Goal: Information Seeking & Learning: Learn about a topic

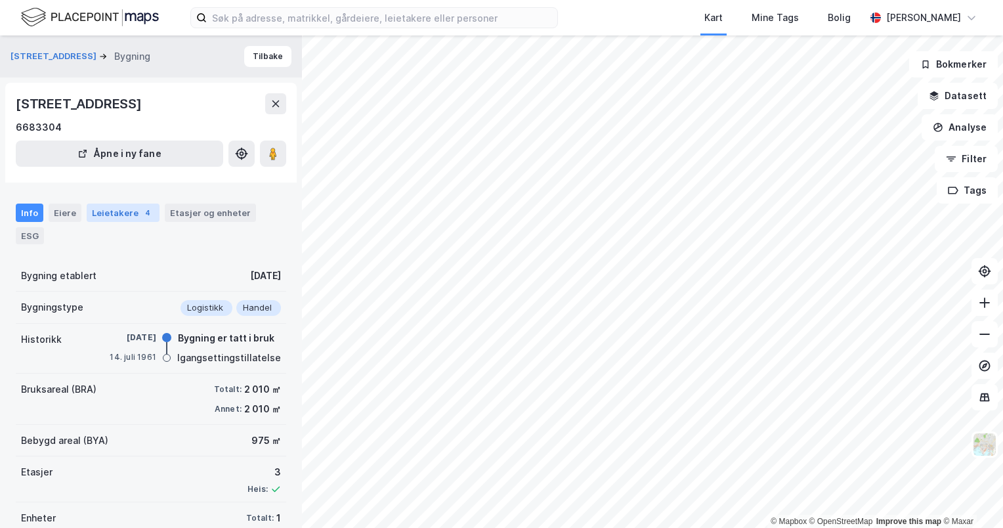
click at [121, 209] on div "Leietakere 4" at bounding box center [123, 213] width 73 height 18
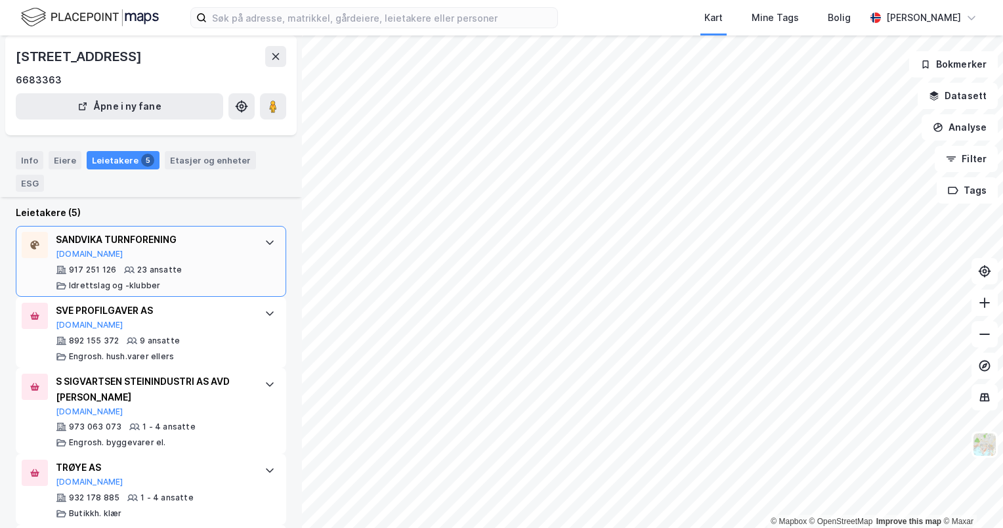
scroll to position [289, 0]
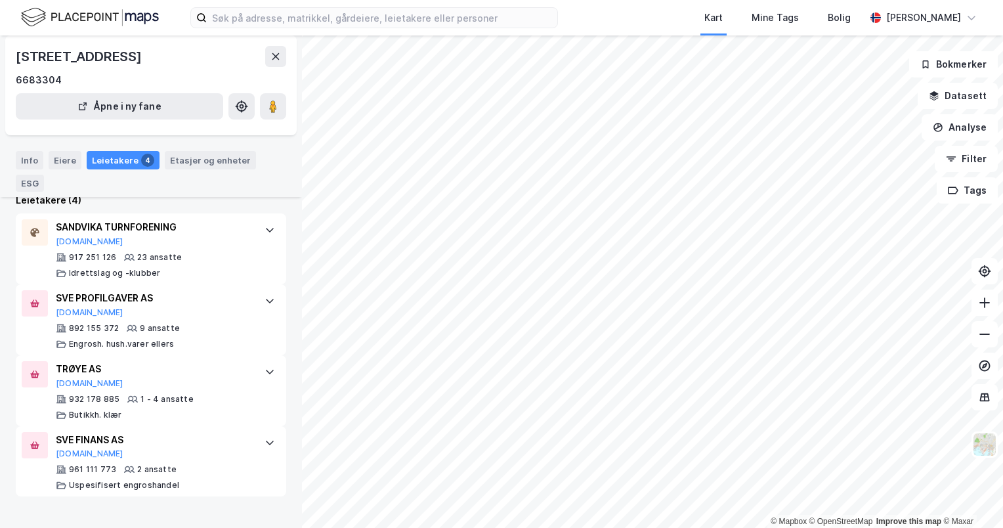
scroll to position [268, 0]
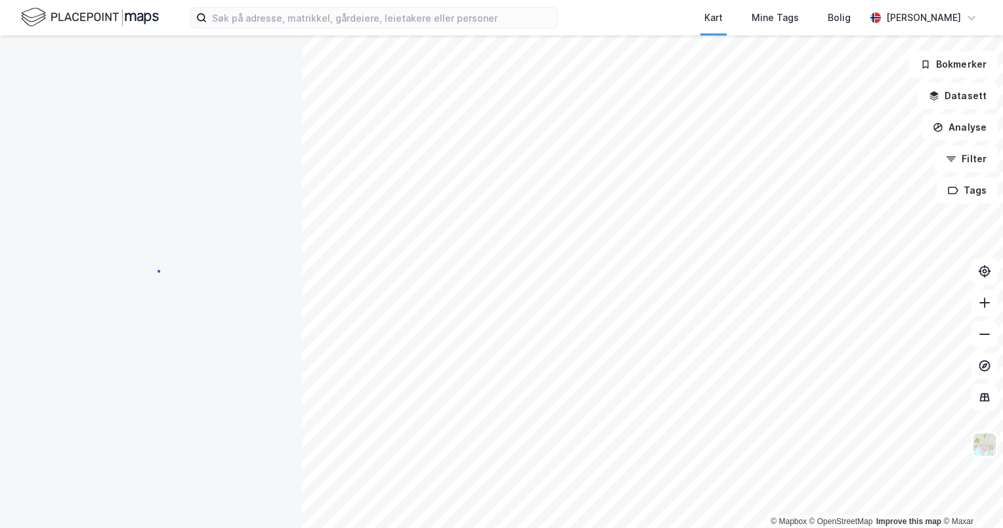
scroll to position [249, 0]
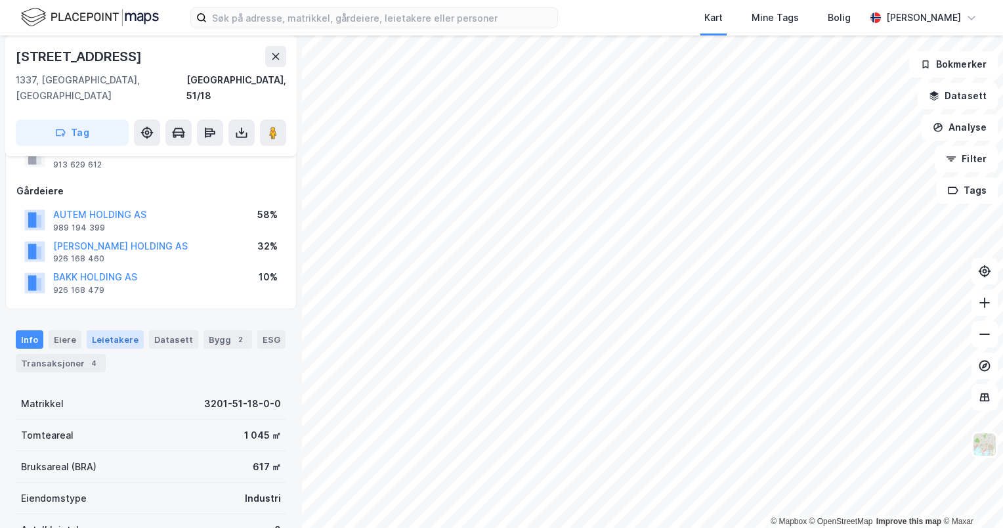
click at [112, 330] on div "Leietakere" at bounding box center [115, 339] width 57 height 18
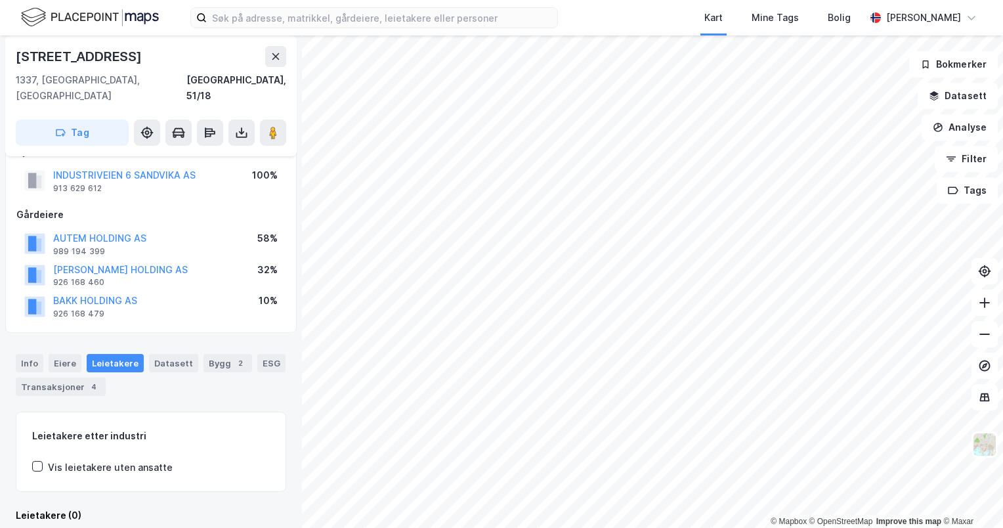
scroll to position [53, 0]
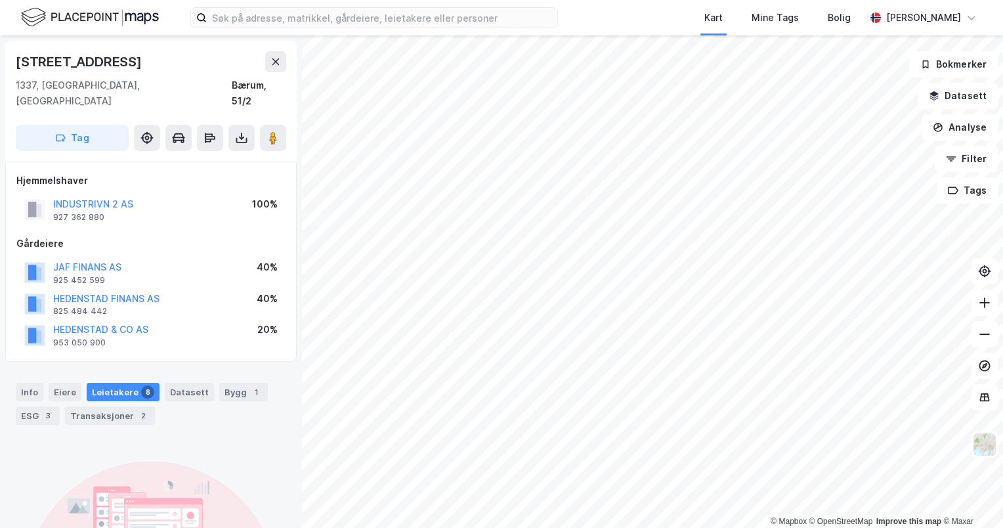
scroll to position [131, 0]
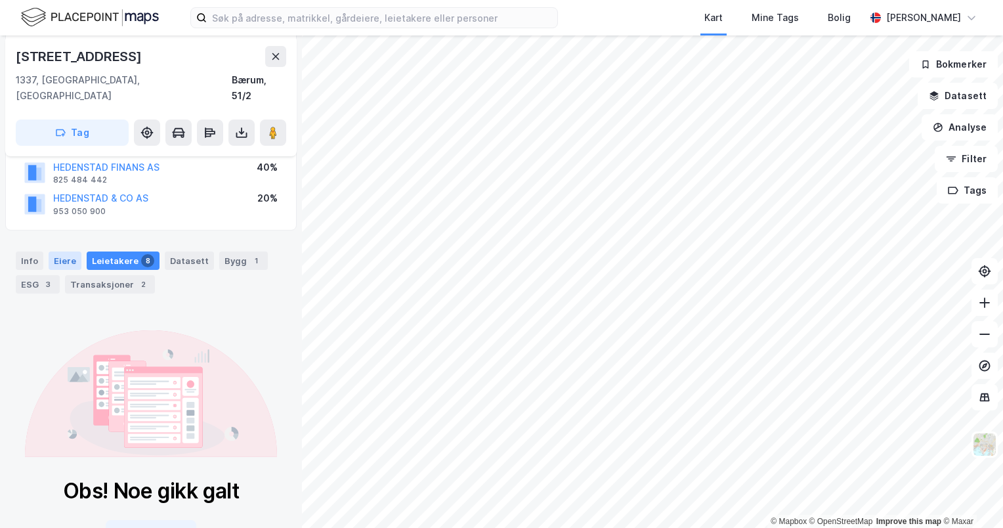
click at [74, 251] on div "Eiere" at bounding box center [65, 260] width 33 height 18
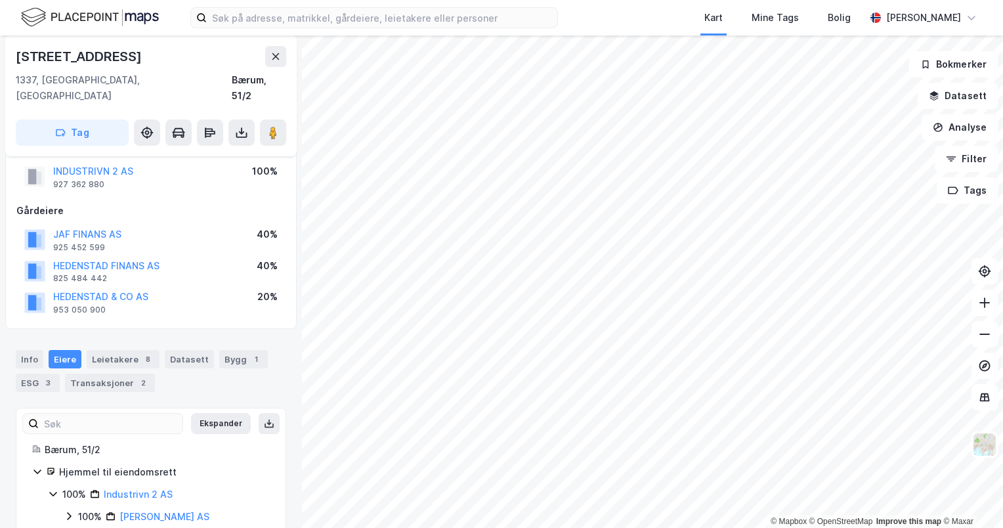
scroll to position [45, 0]
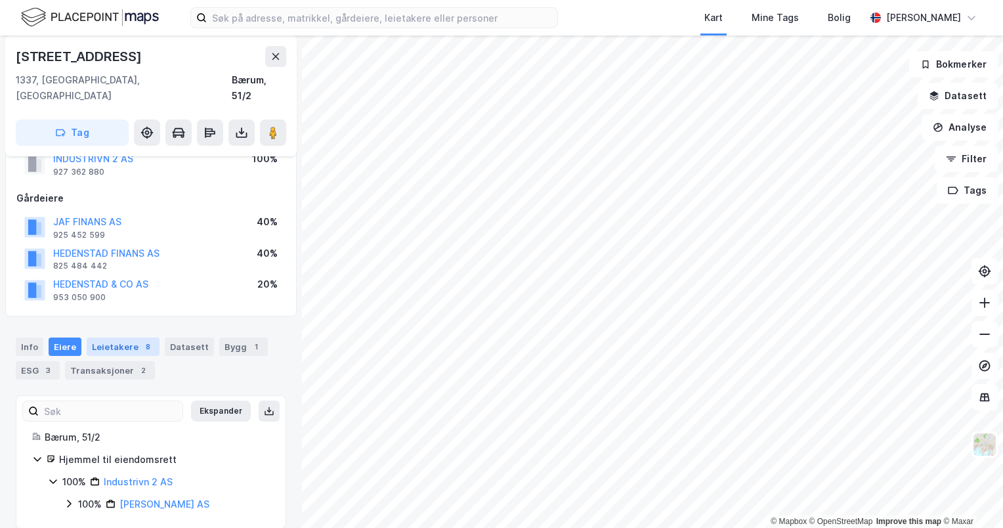
click at [105, 338] on div "Leietakere 8" at bounding box center [123, 346] width 73 height 18
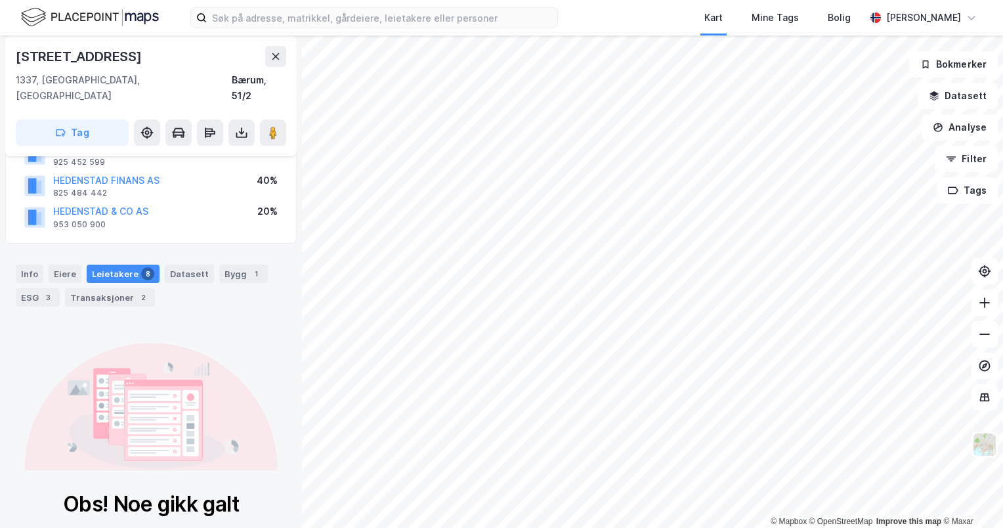
scroll to position [171, 0]
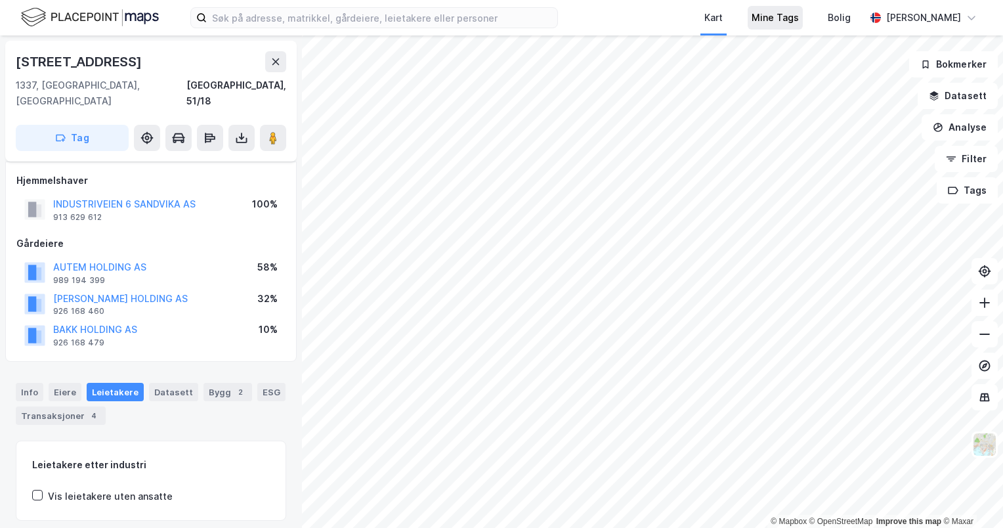
scroll to position [119, 0]
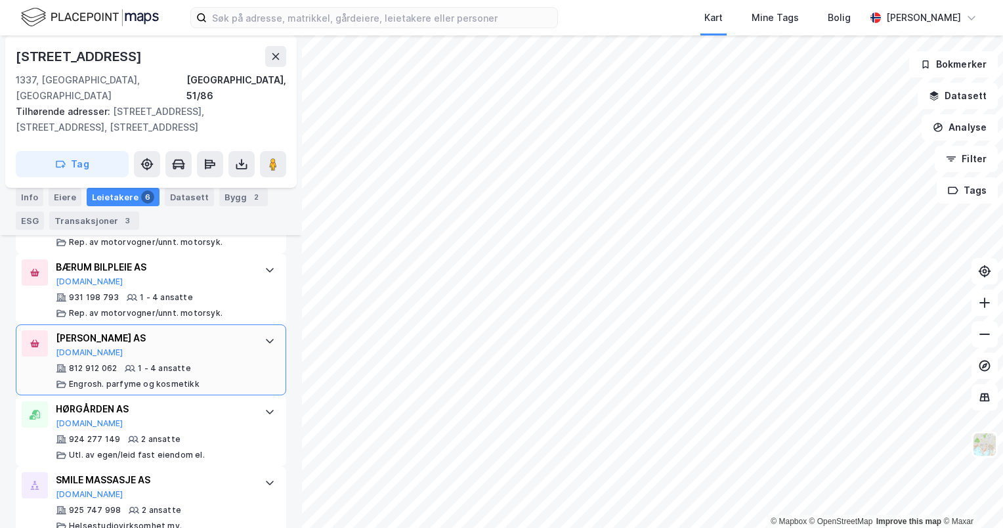
scroll to position [475, 0]
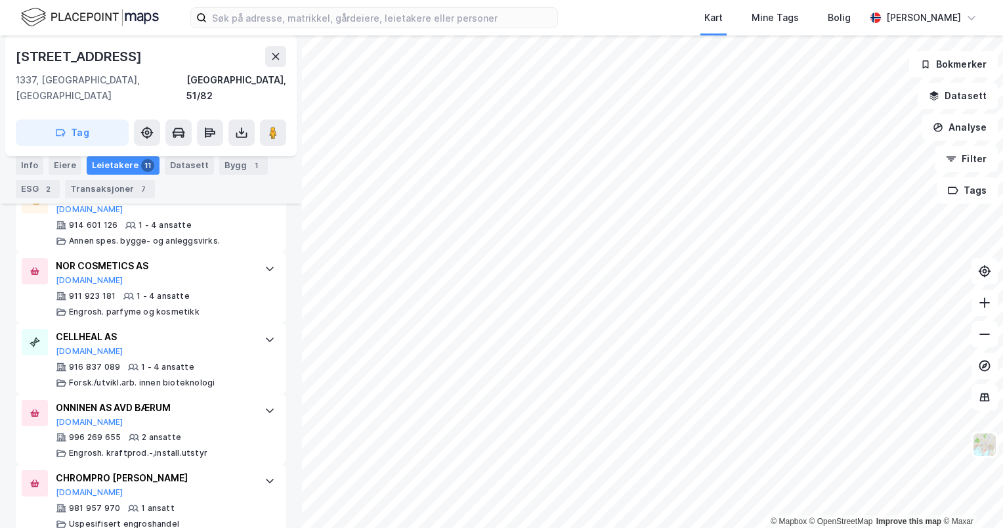
scroll to position [897, 0]
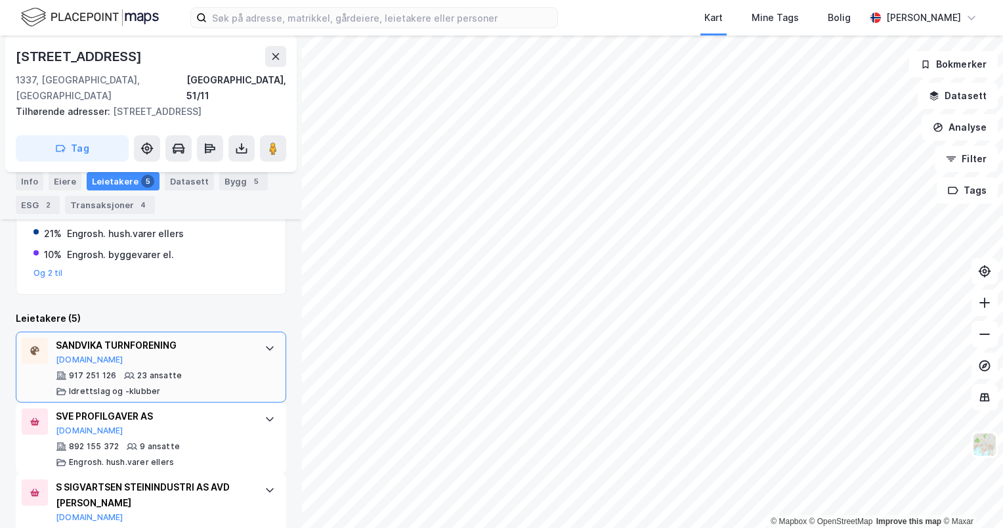
scroll to position [472, 0]
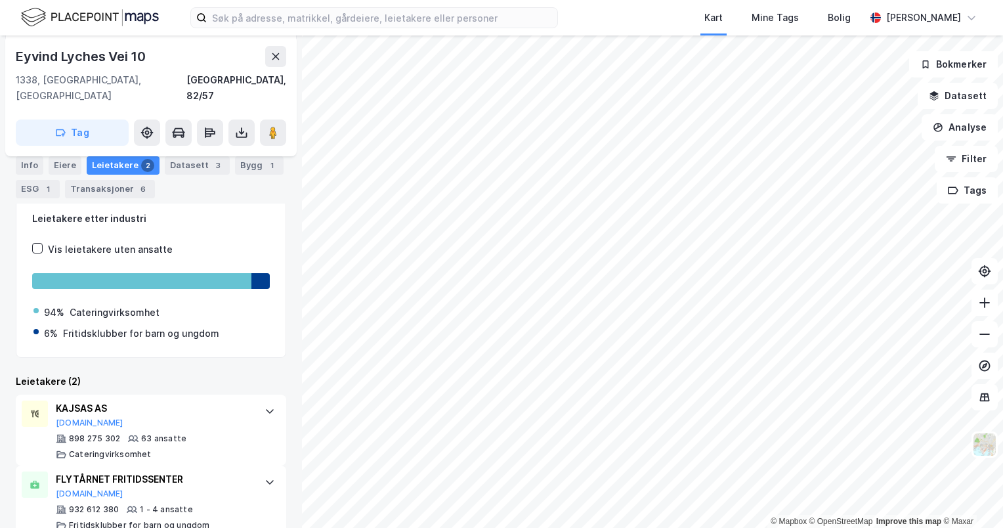
scroll to position [192, 0]
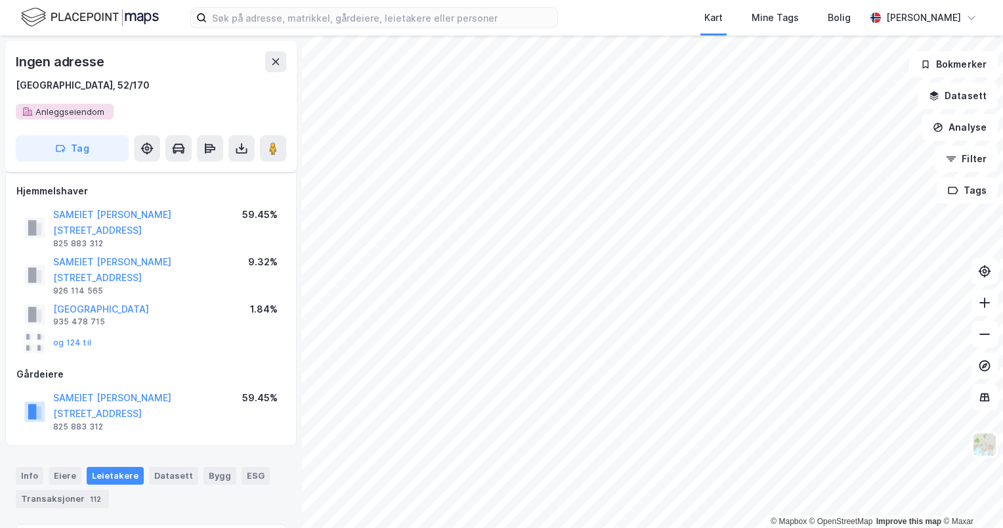
scroll to position [213, 0]
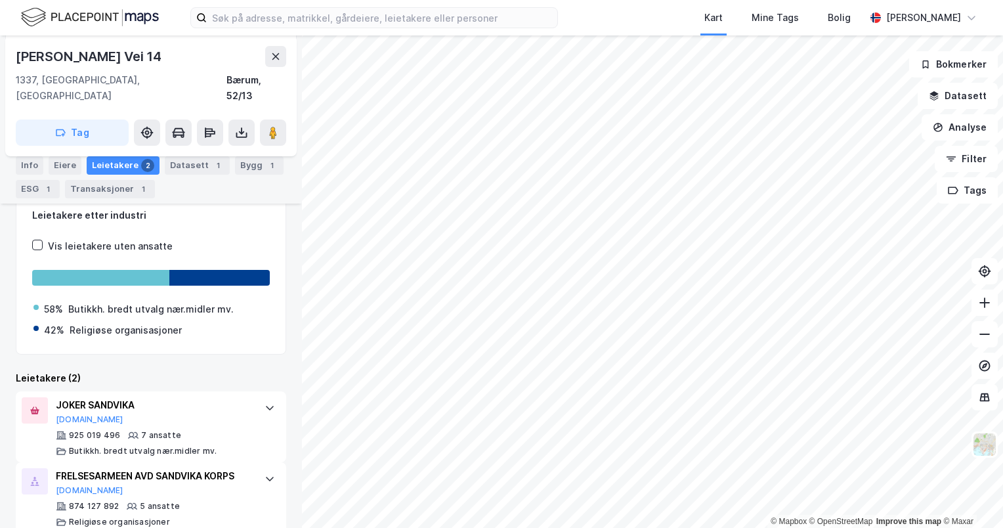
scroll to position [192, 0]
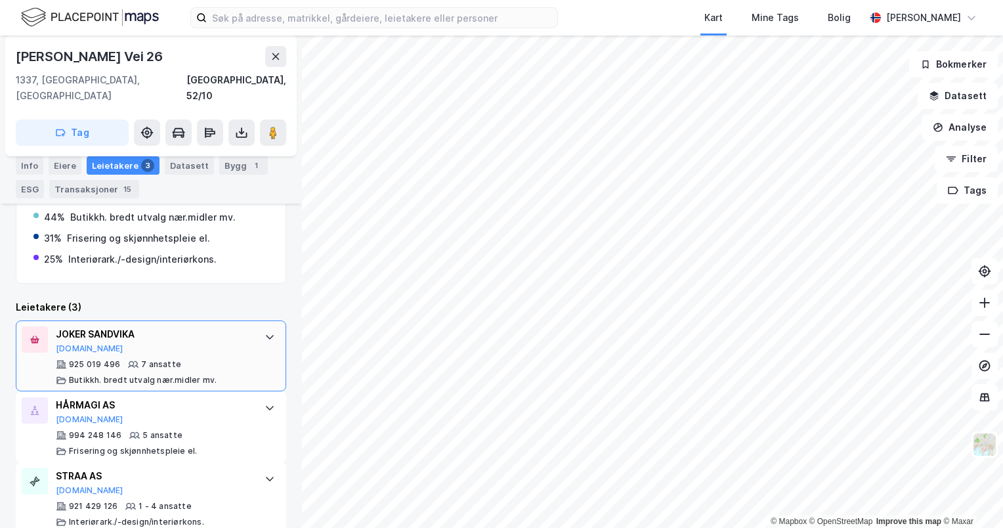
scroll to position [347, 0]
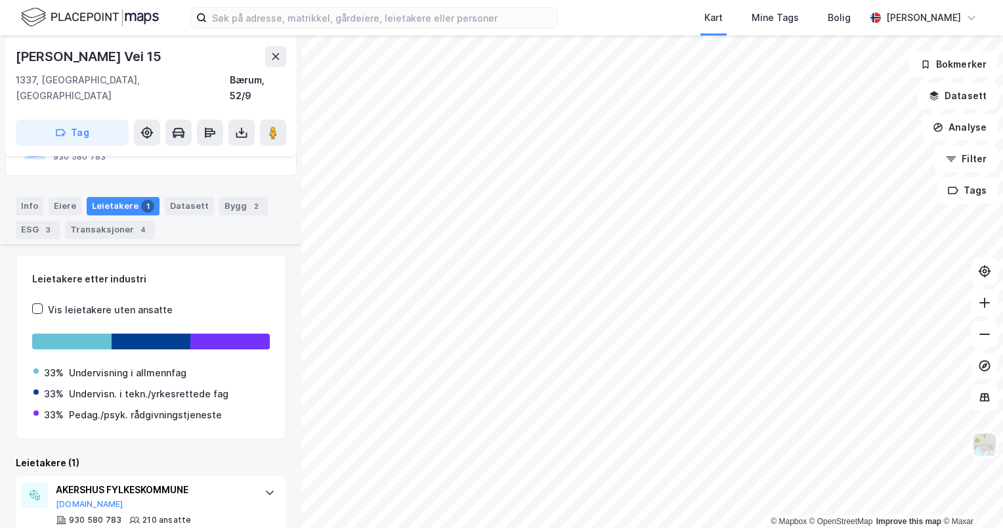
scroll to position [162, 0]
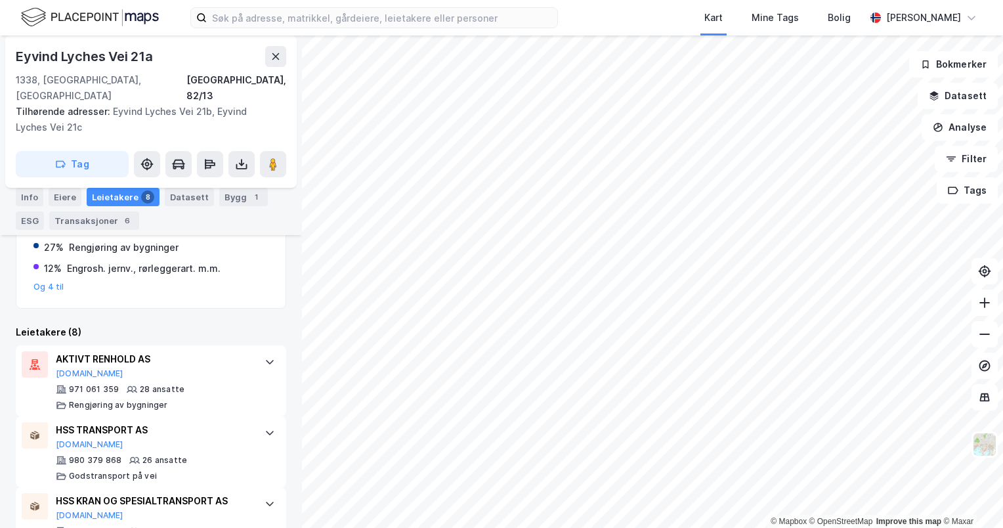
scroll to position [281, 0]
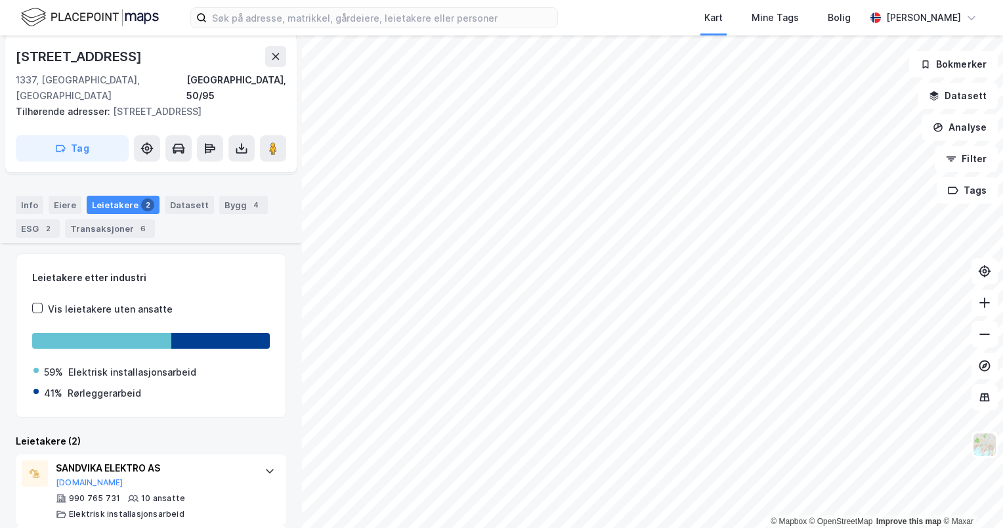
scroll to position [239, 0]
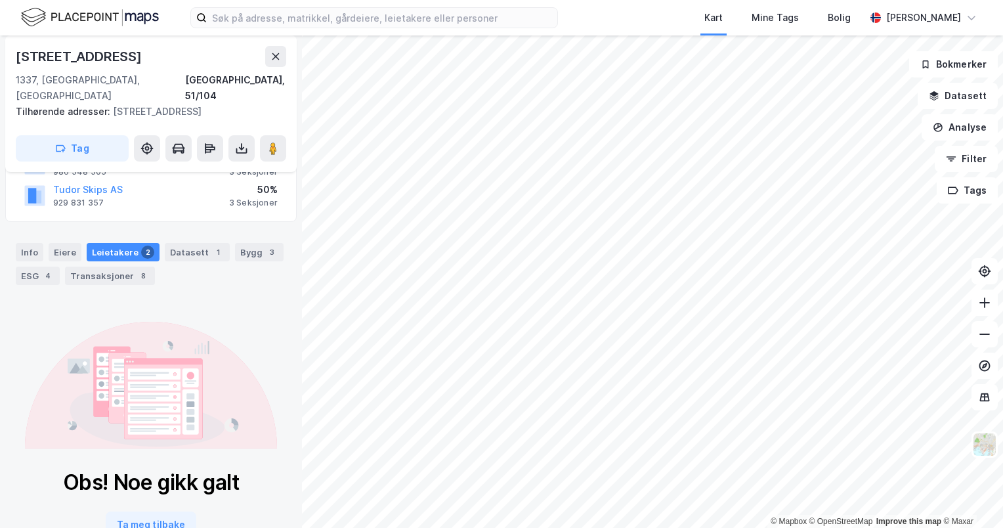
scroll to position [155, 0]
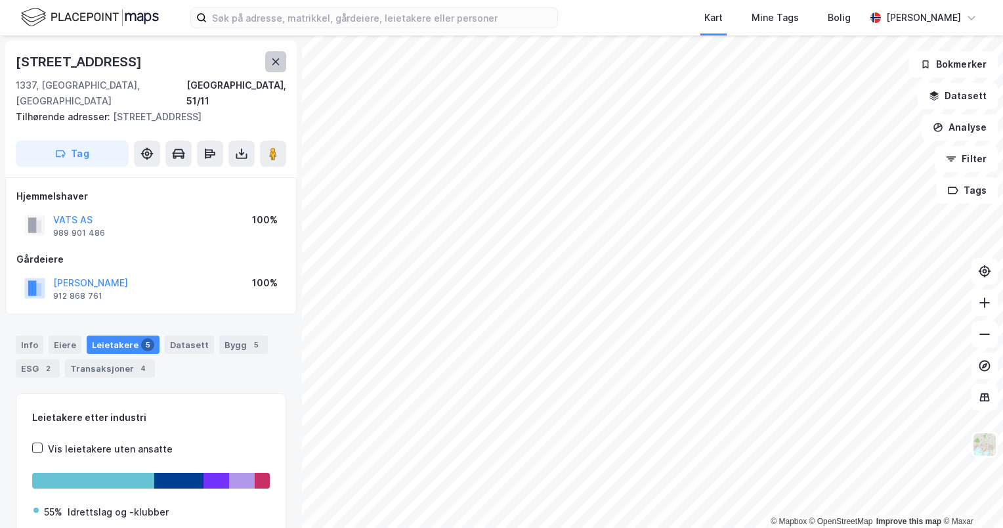
click at [273, 66] on icon at bounding box center [275, 61] width 11 height 11
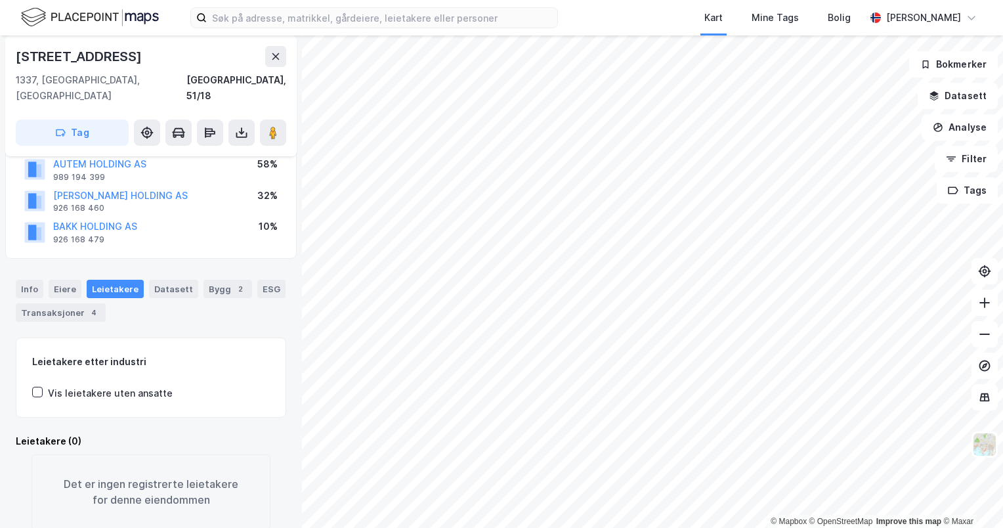
scroll to position [119, 0]
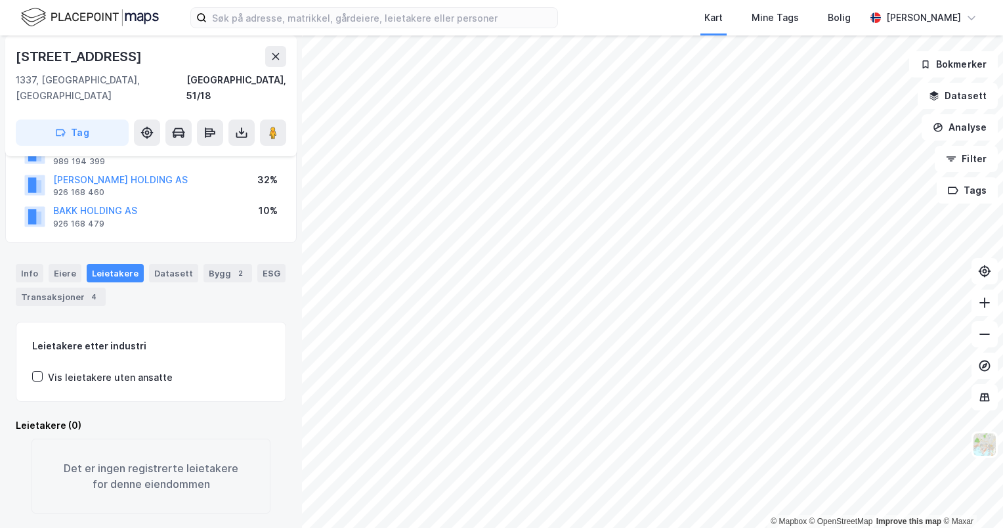
click at [71, 370] on div "Vis leietakere uten ansatte" at bounding box center [110, 378] width 125 height 16
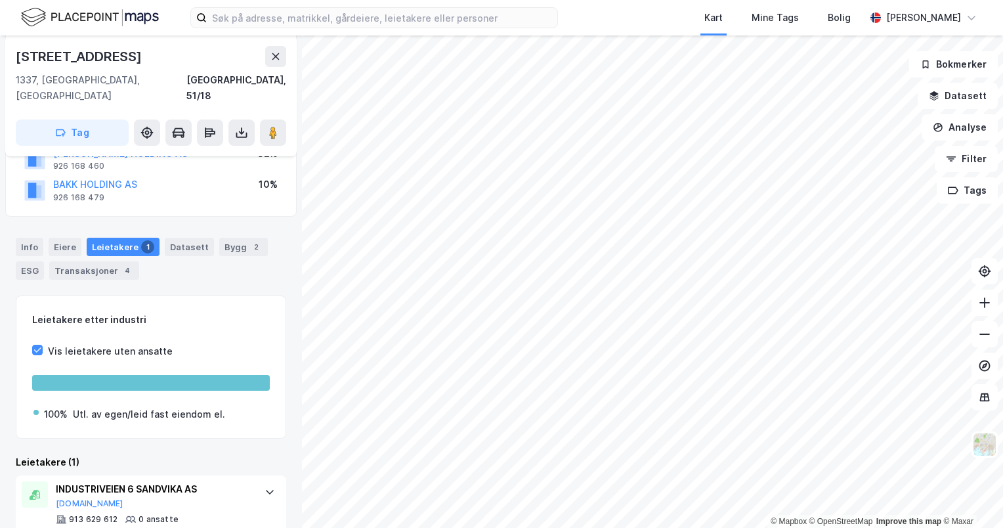
scroll to position [163, 0]
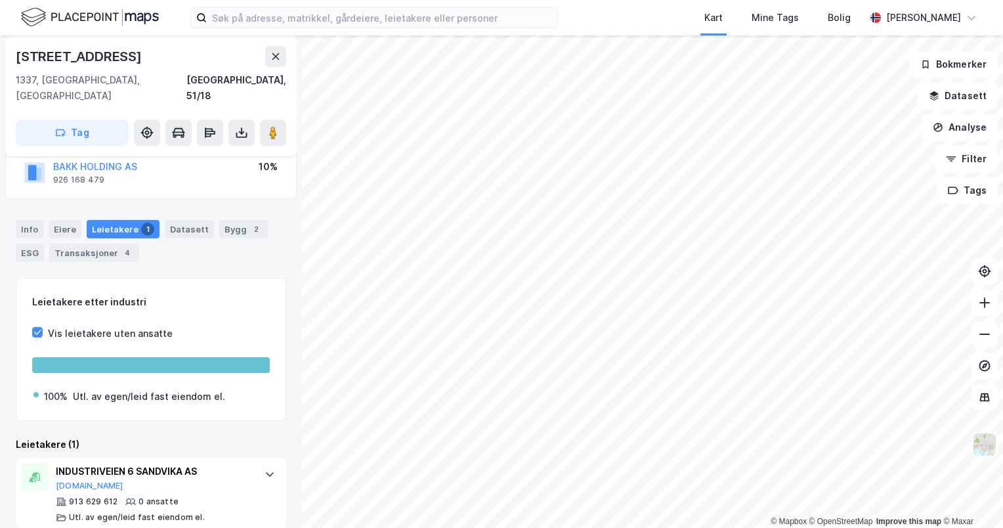
click at [53, 326] on div "Vis leietakere uten ansatte" at bounding box center [110, 334] width 125 height 16
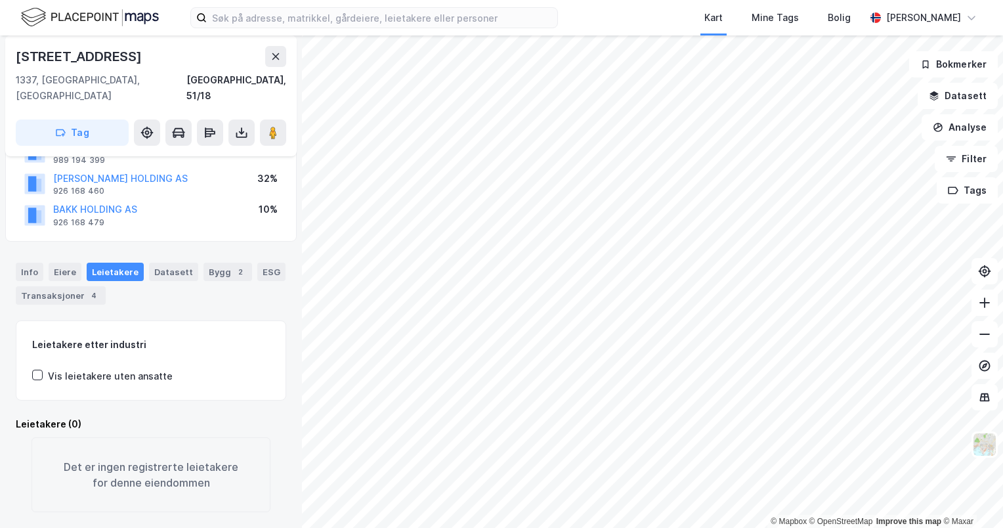
scroll to position [119, 0]
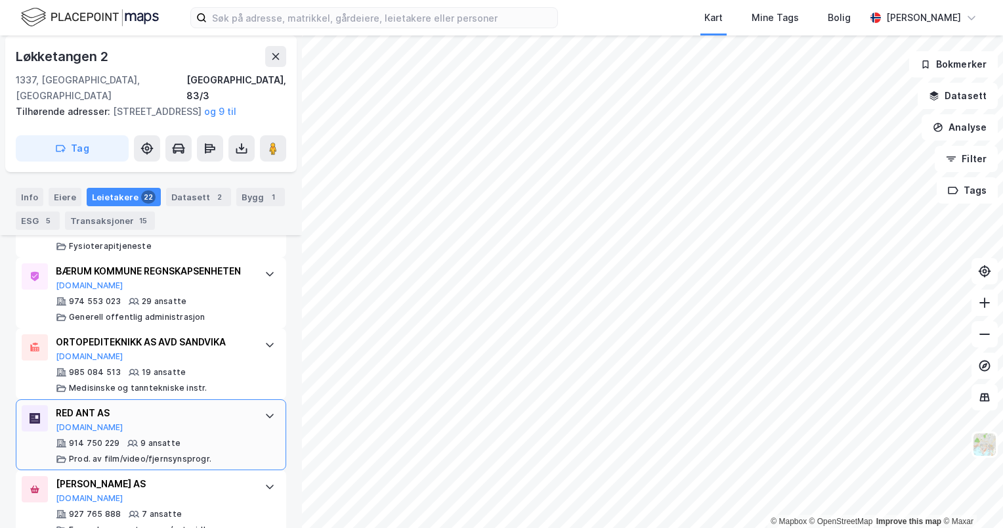
scroll to position [772, 0]
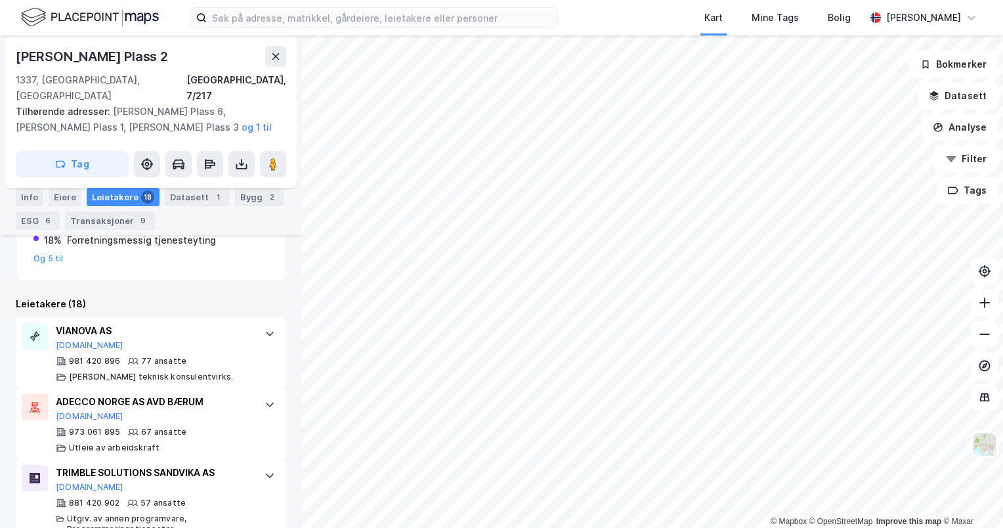
scroll to position [315, 0]
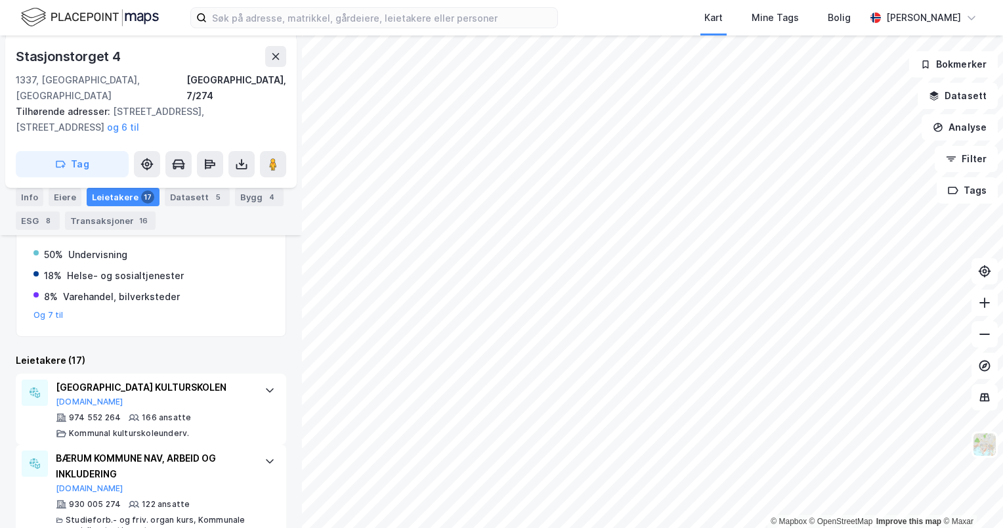
scroll to position [381, 0]
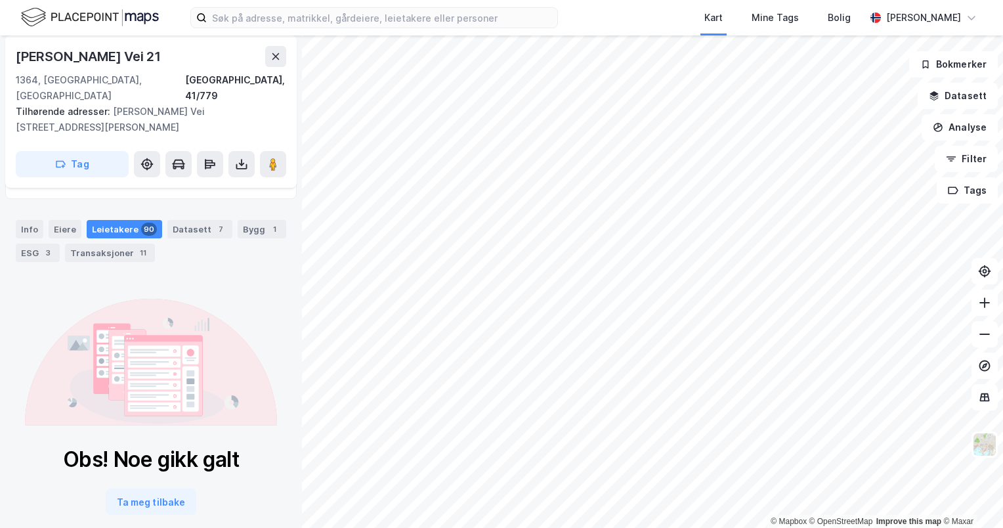
scroll to position [139, 0]
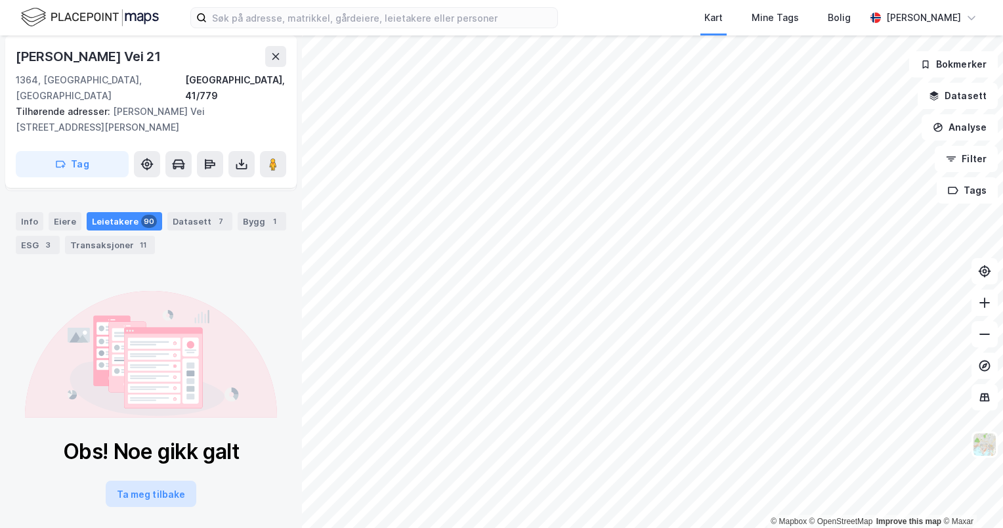
click at [165, 481] on button "Ta meg tilbake" at bounding box center [151, 494] width 91 height 26
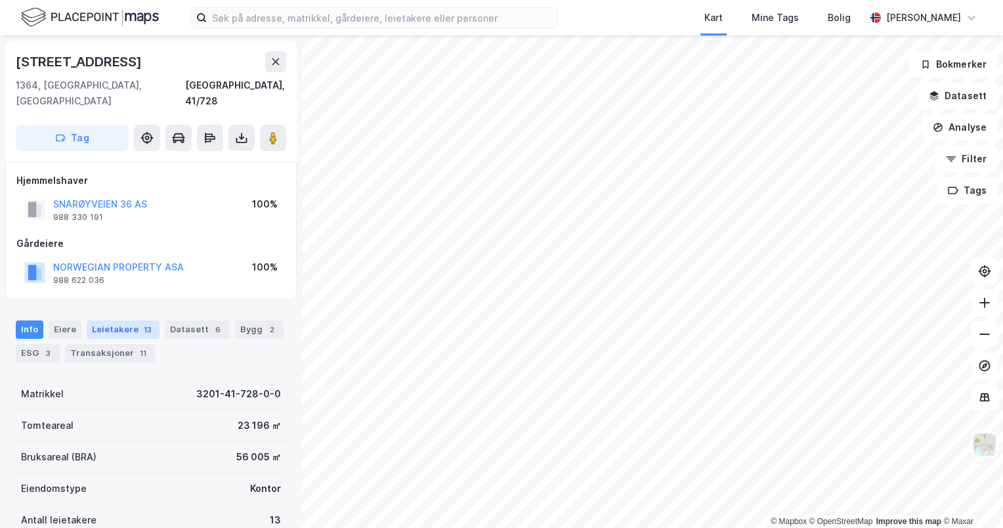
click at [98, 320] on div "Leietakere 13" at bounding box center [123, 329] width 73 height 18
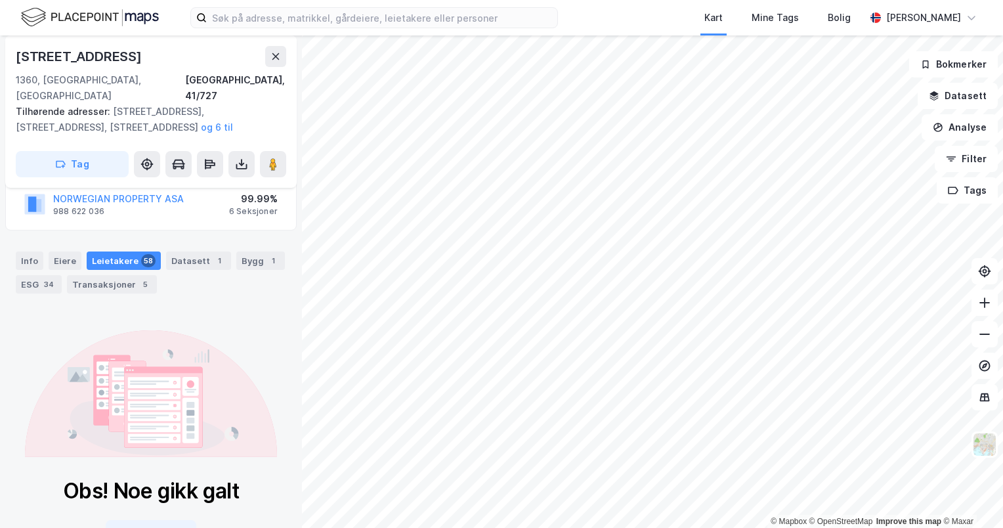
scroll to position [139, 0]
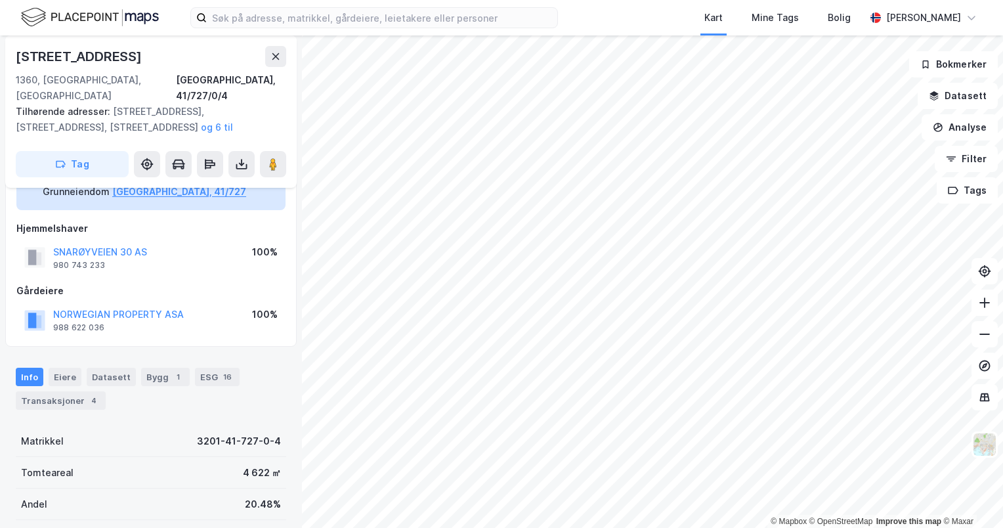
scroll to position [66, 0]
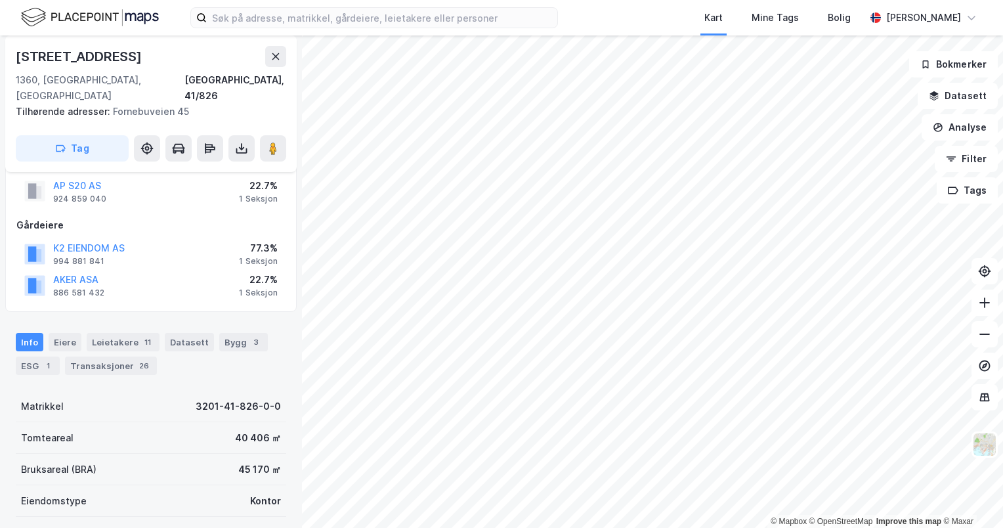
scroll to position [131, 0]
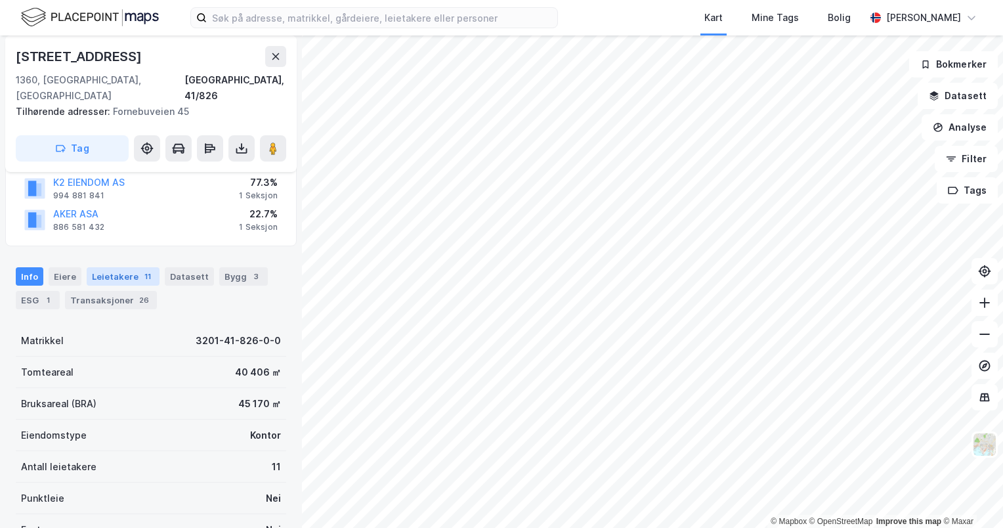
click at [114, 267] on div "Leietakere 11" at bounding box center [123, 276] width 73 height 18
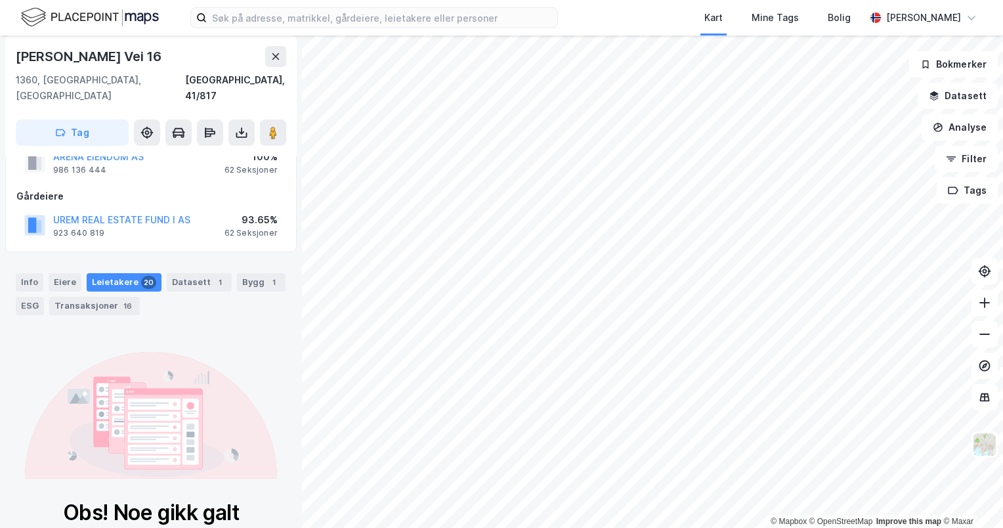
scroll to position [108, 0]
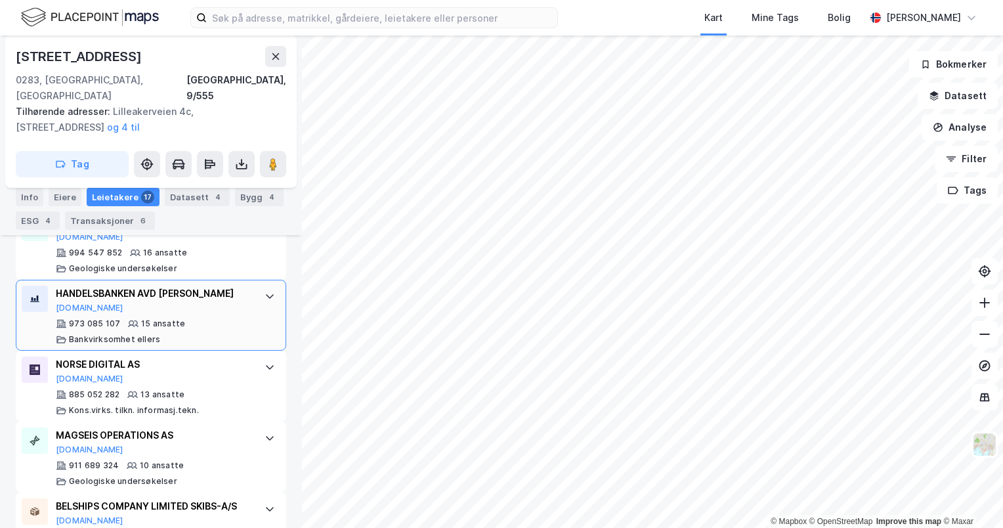
scroll to position [830, 0]
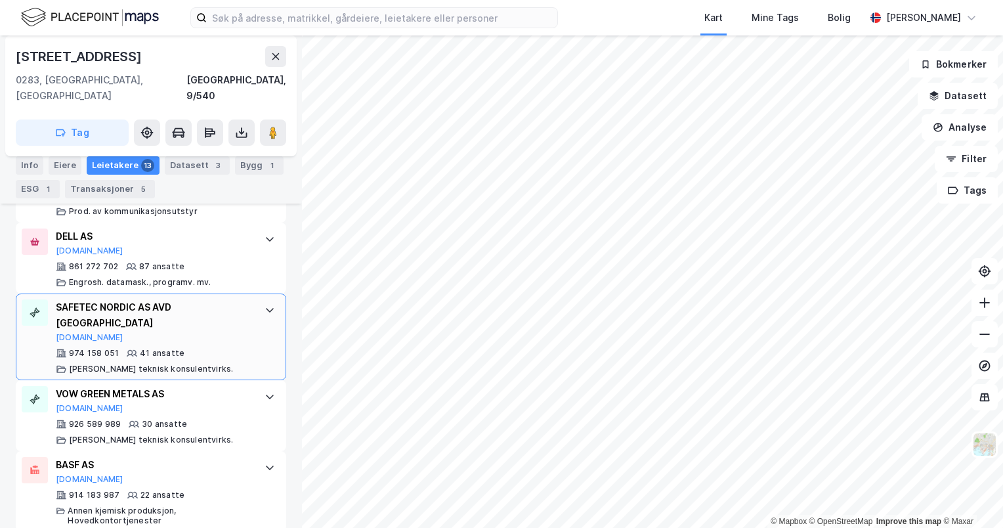
scroll to position [481, 0]
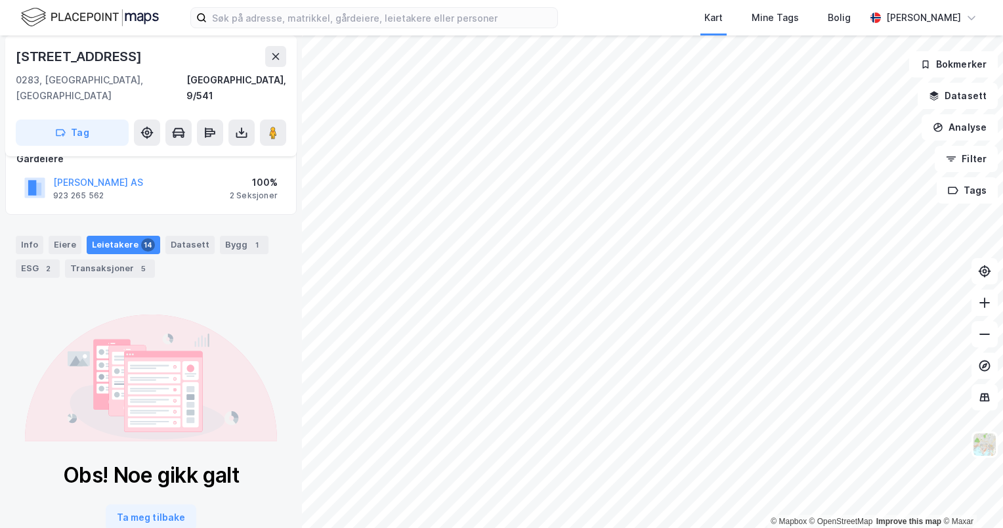
scroll to position [108, 0]
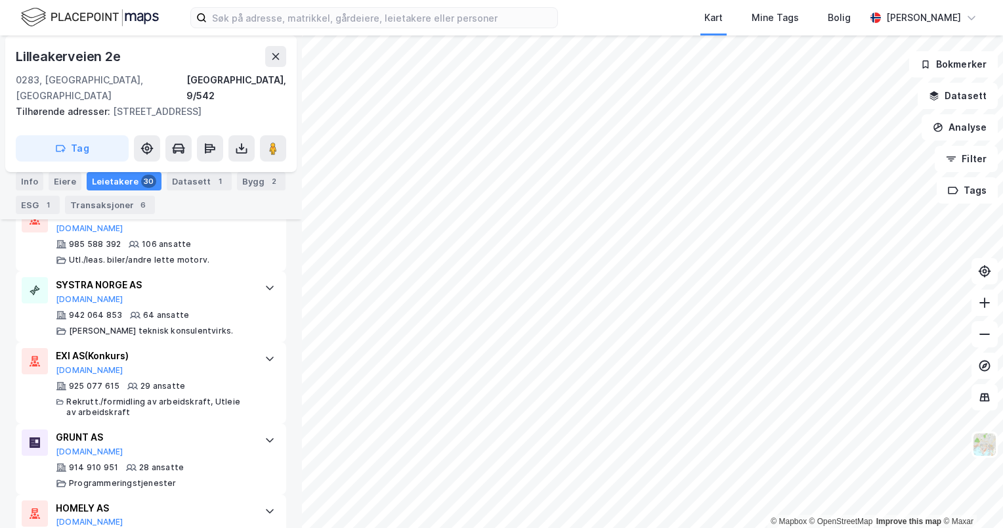
scroll to position [496, 0]
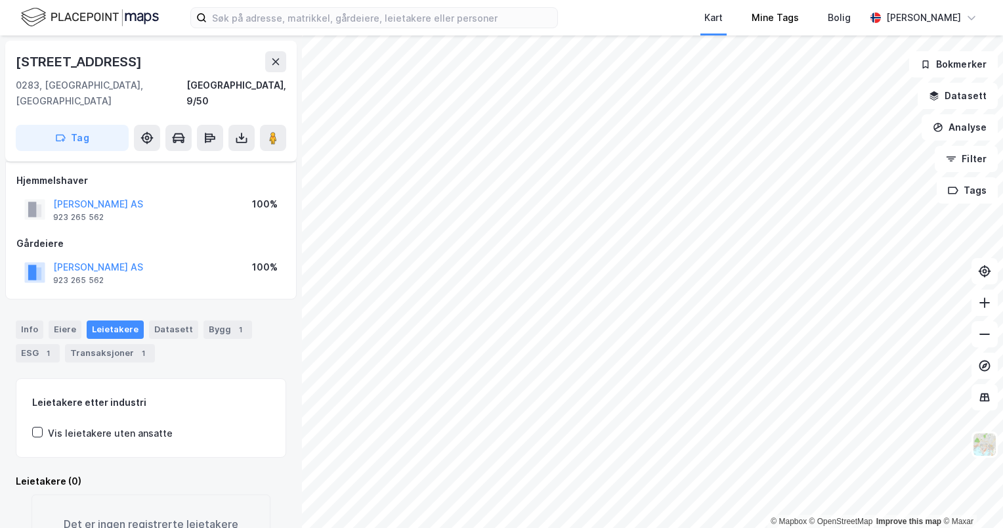
scroll to position [56, 0]
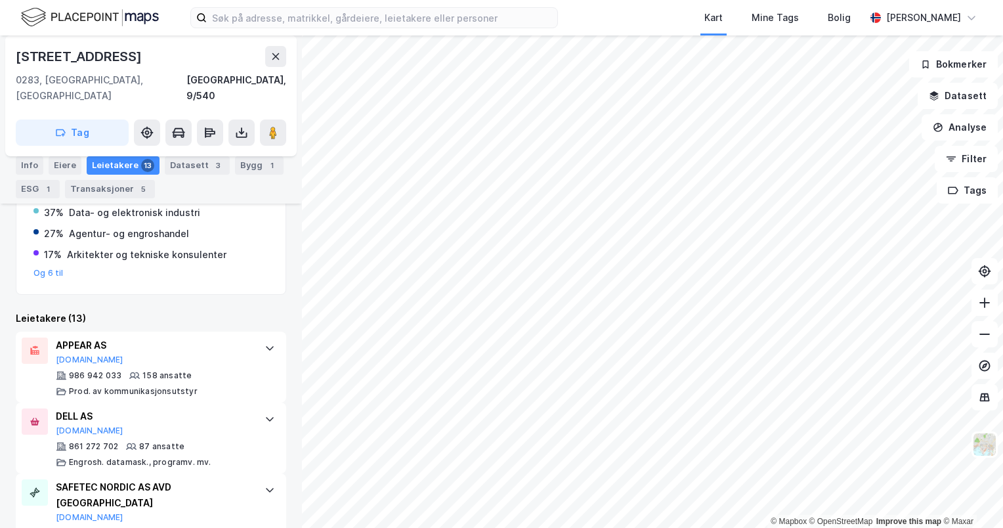
scroll to position [349, 0]
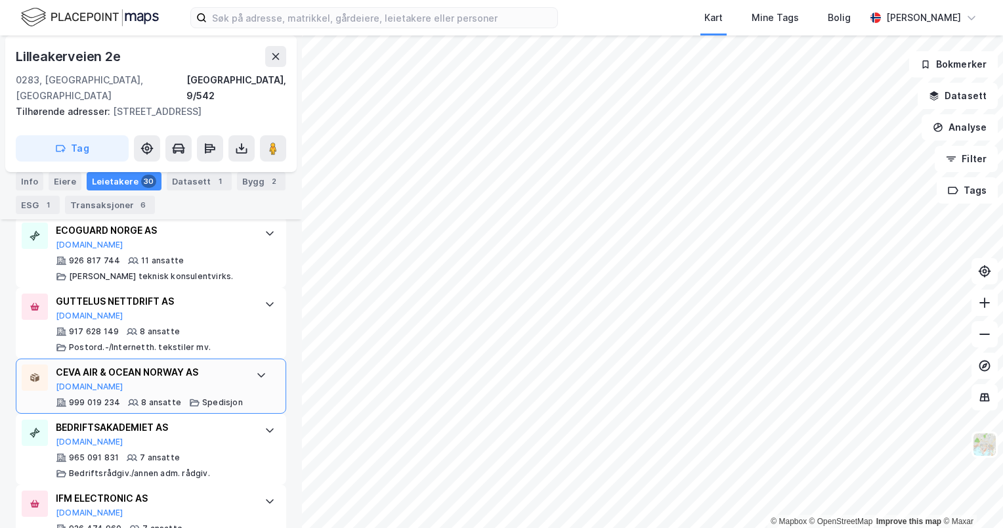
scroll to position [1087, 0]
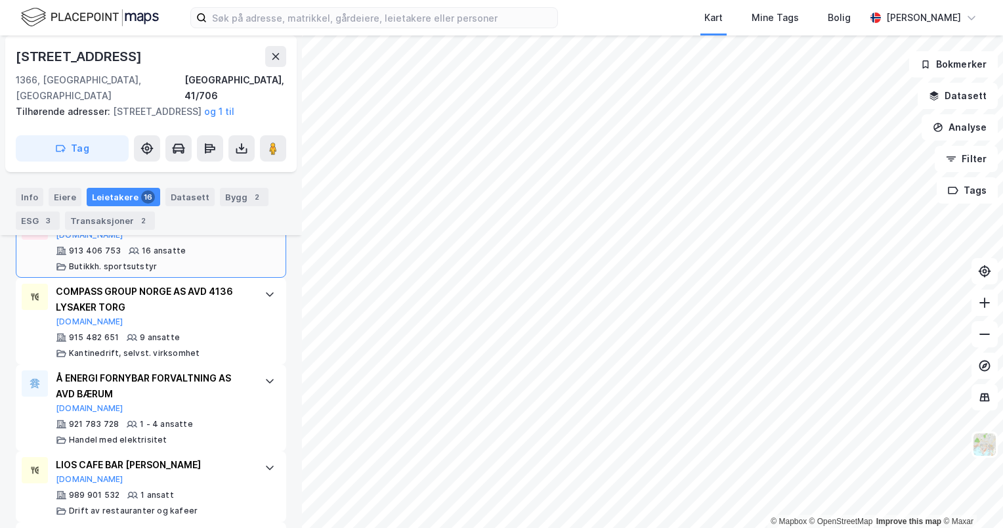
scroll to position [1297, 0]
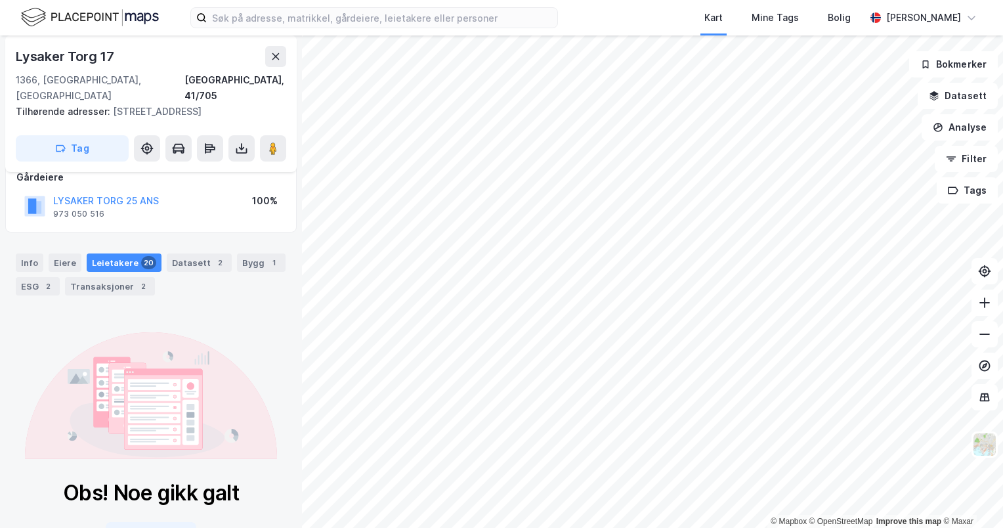
scroll to position [139, 0]
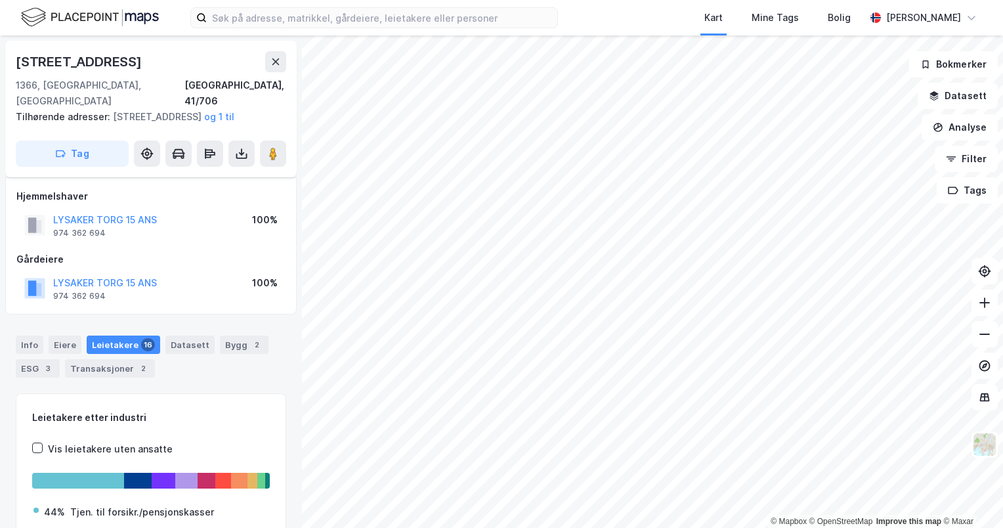
scroll to position [118, 0]
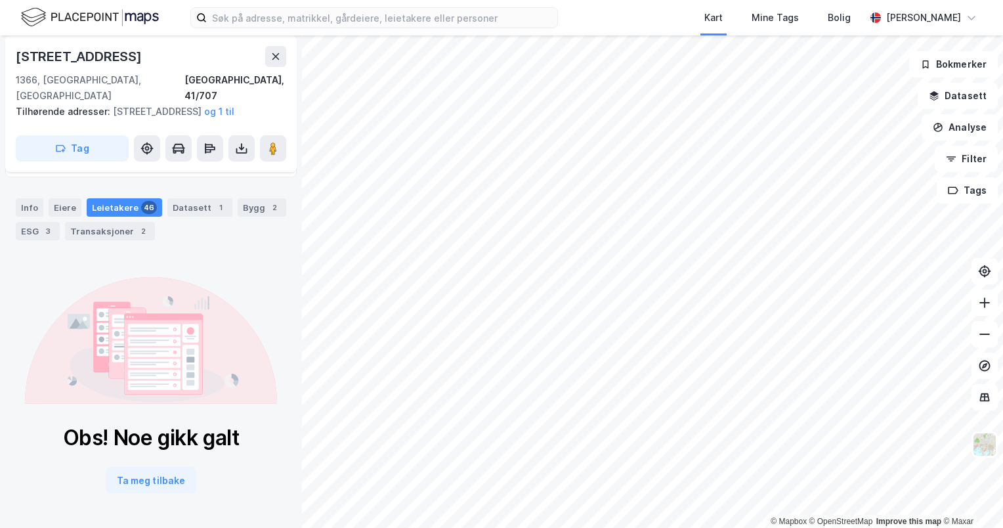
scroll to position [139, 0]
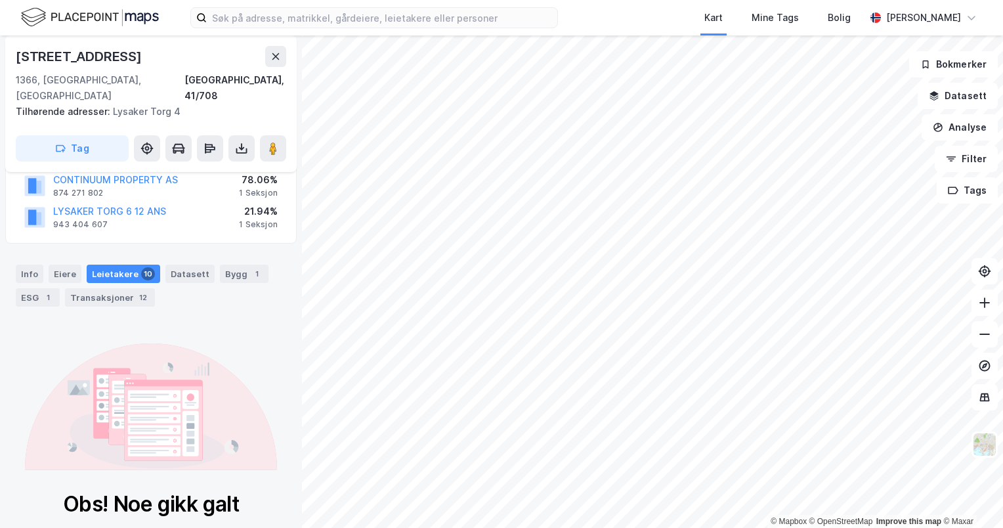
scroll to position [186, 0]
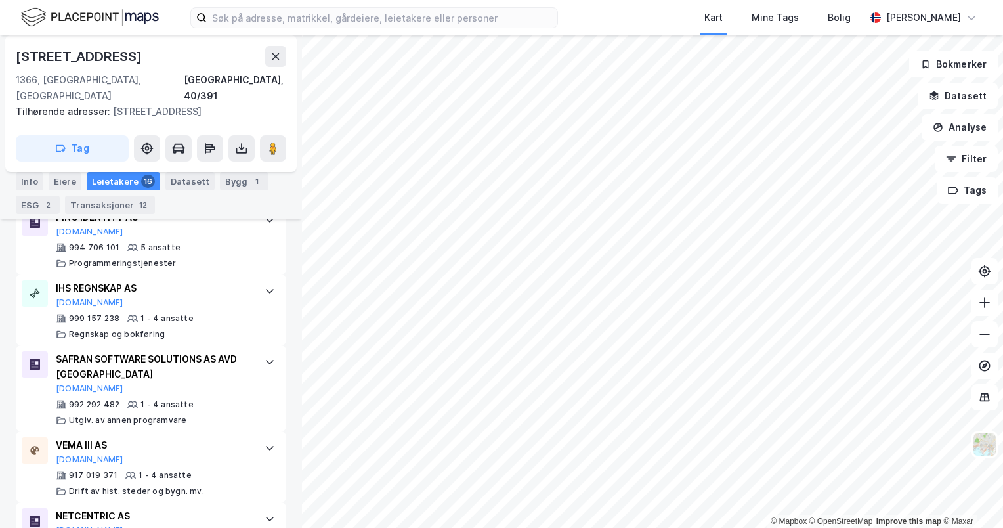
scroll to position [383, 0]
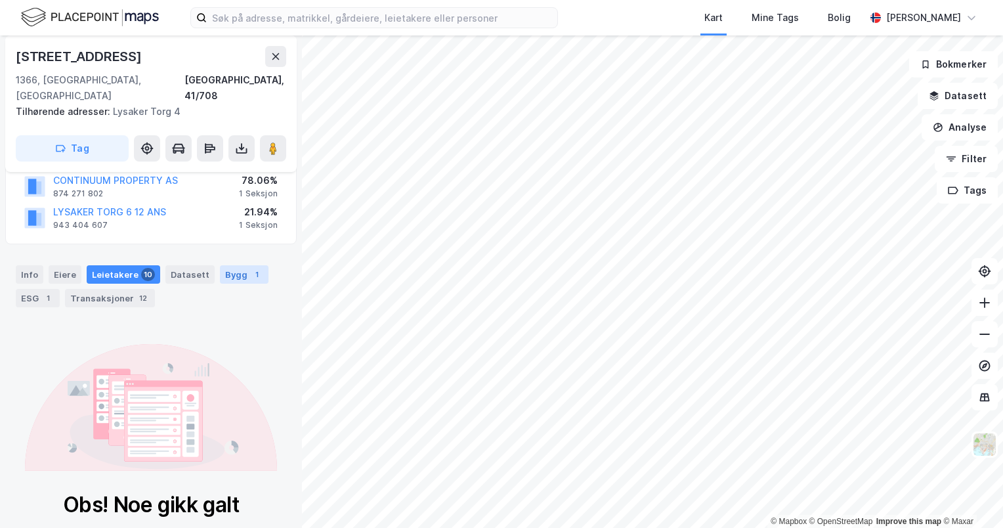
scroll to position [55, 0]
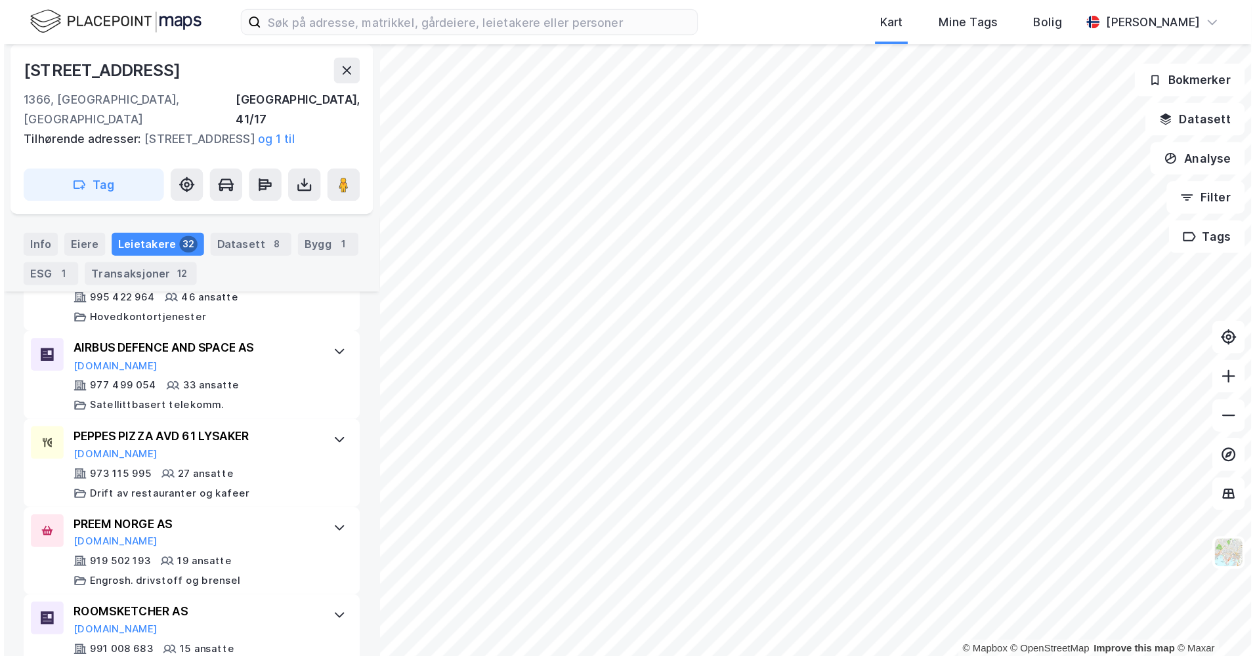
scroll to position [578, 0]
